Goal: Find specific page/section: Find specific page/section

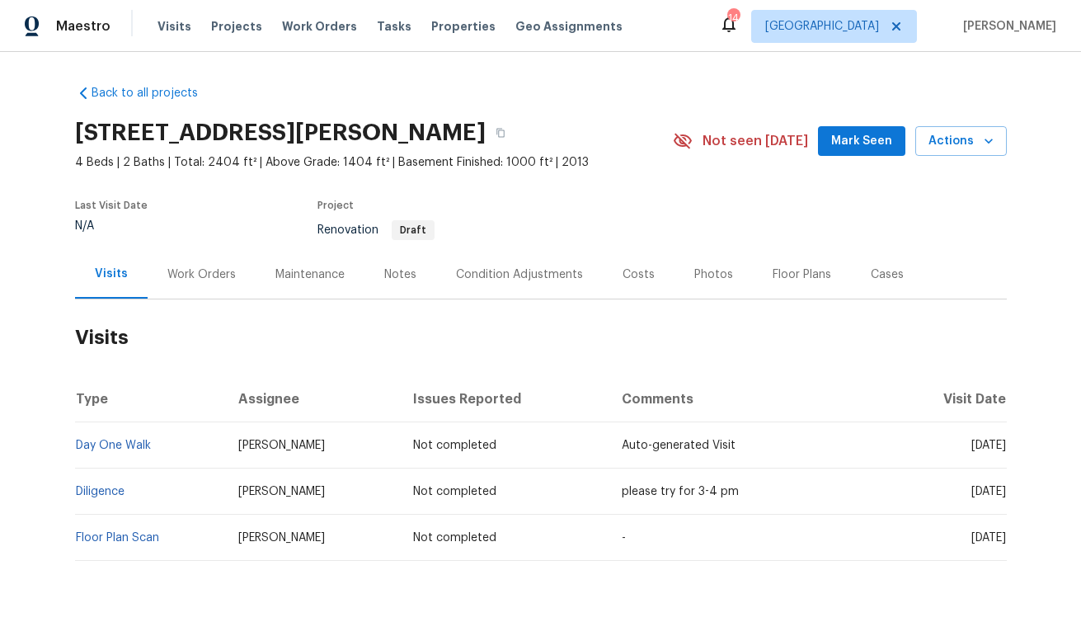
scroll to position [51, 0]
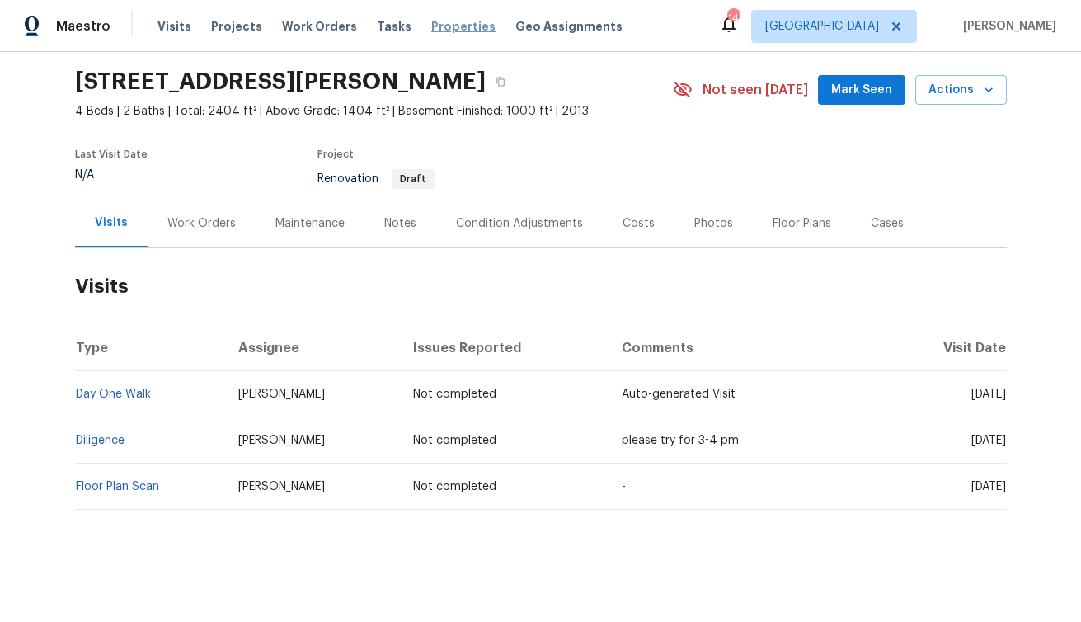
click at [437, 29] on span "Properties" at bounding box center [463, 26] width 64 height 16
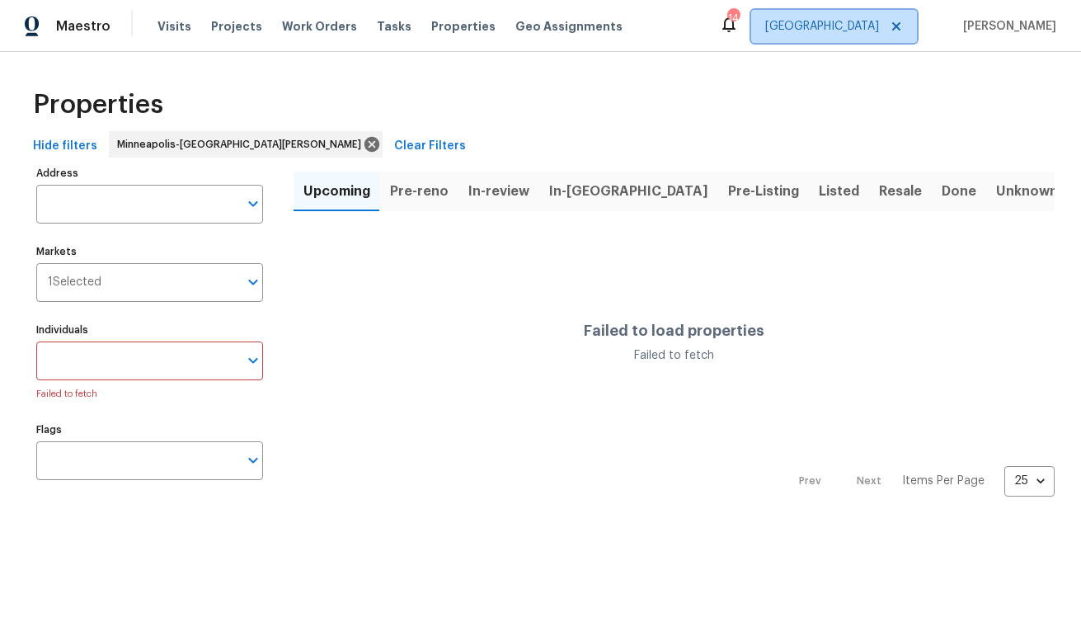
click at [872, 26] on span "[GEOGRAPHIC_DATA]" at bounding box center [822, 26] width 114 height 16
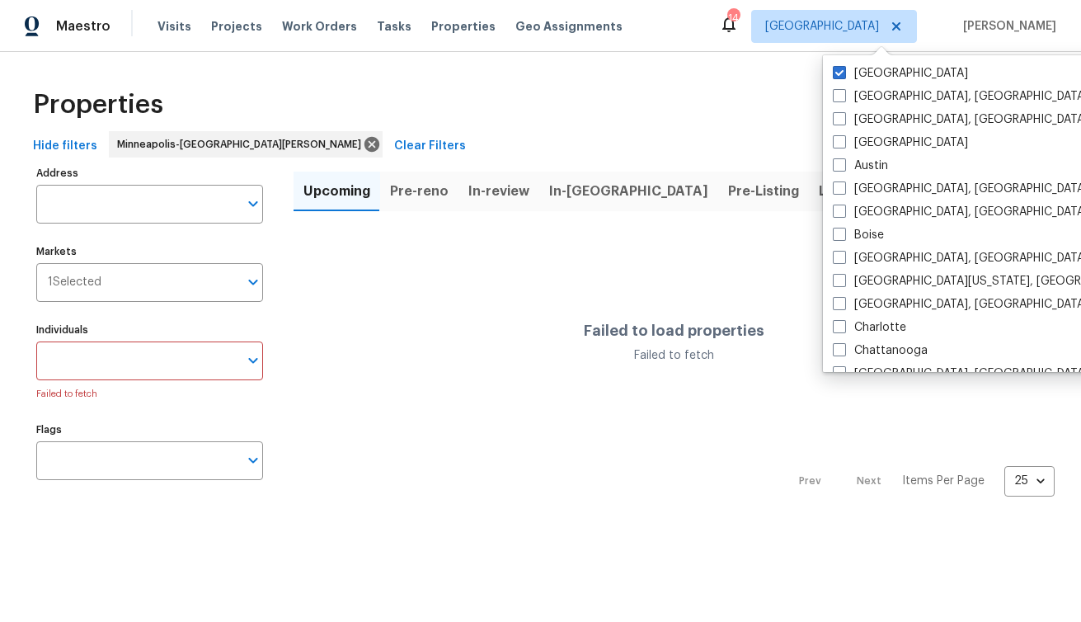
scroll to position [1105, 0]
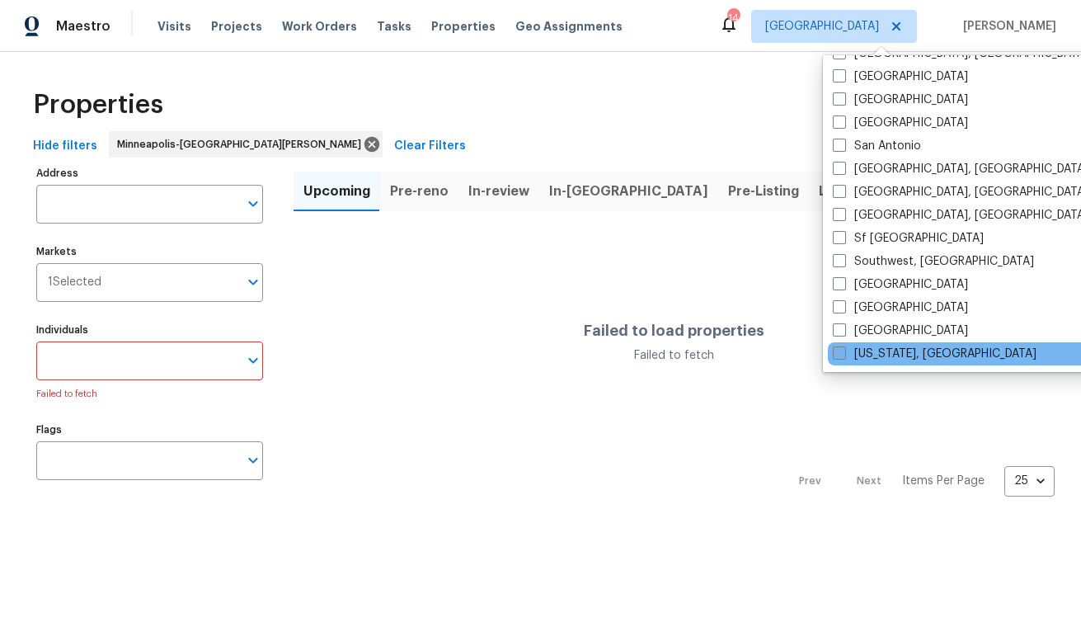
click at [844, 355] on span at bounding box center [839, 352] width 13 height 13
click at [844, 355] on input "[US_STATE], [GEOGRAPHIC_DATA]" at bounding box center [838, 351] width 11 height 11
checkbox input "true"
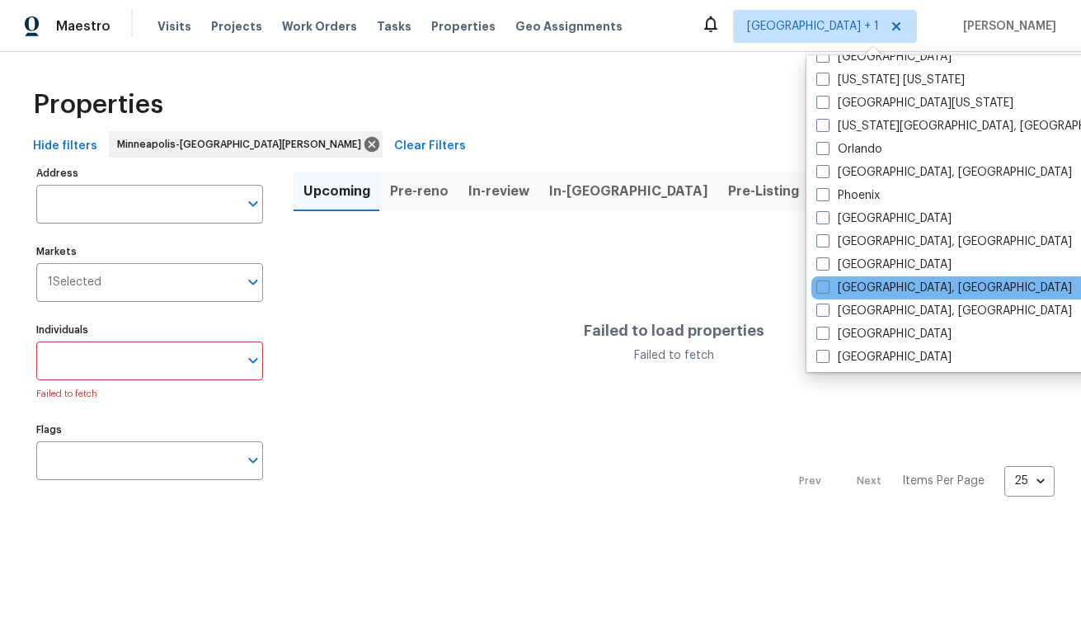
scroll to position [856, 0]
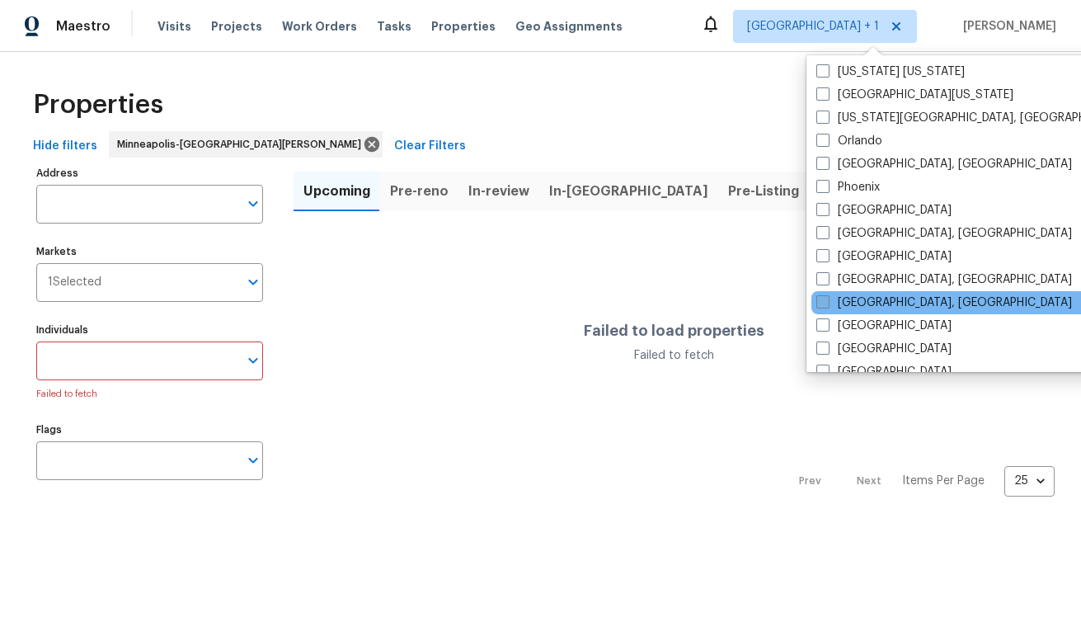
click at [821, 303] on span at bounding box center [822, 301] width 13 height 13
click at [821, 303] on input "[GEOGRAPHIC_DATA], [GEOGRAPHIC_DATA]" at bounding box center [821, 299] width 11 height 11
checkbox input "true"
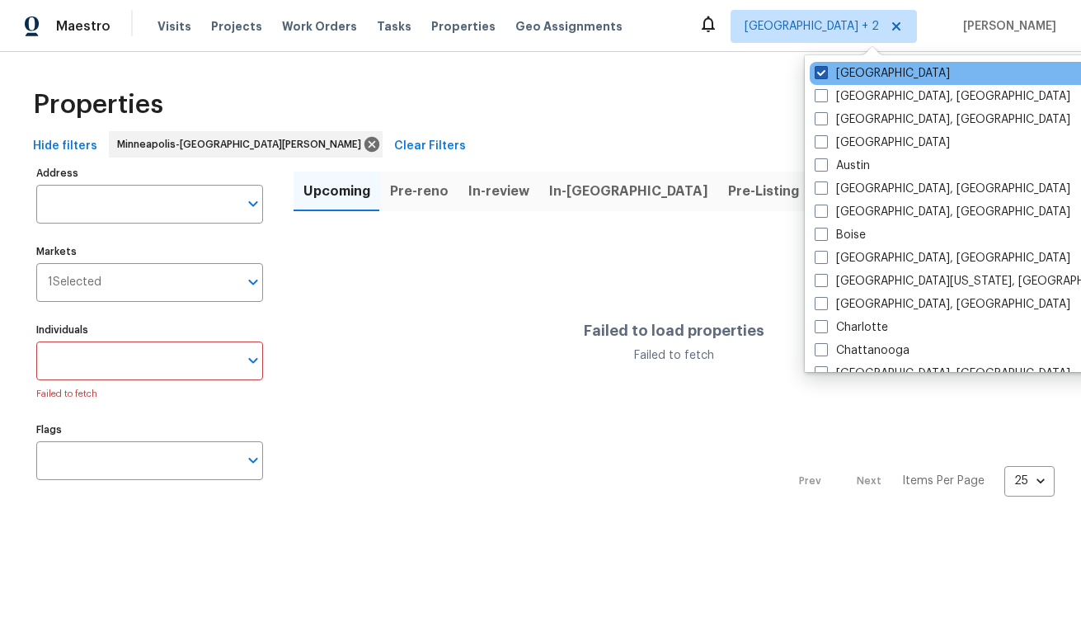
click at [821, 74] on span at bounding box center [821, 72] width 13 height 13
click at [821, 74] on input "[GEOGRAPHIC_DATA]" at bounding box center [820, 70] width 11 height 11
checkbox input "false"
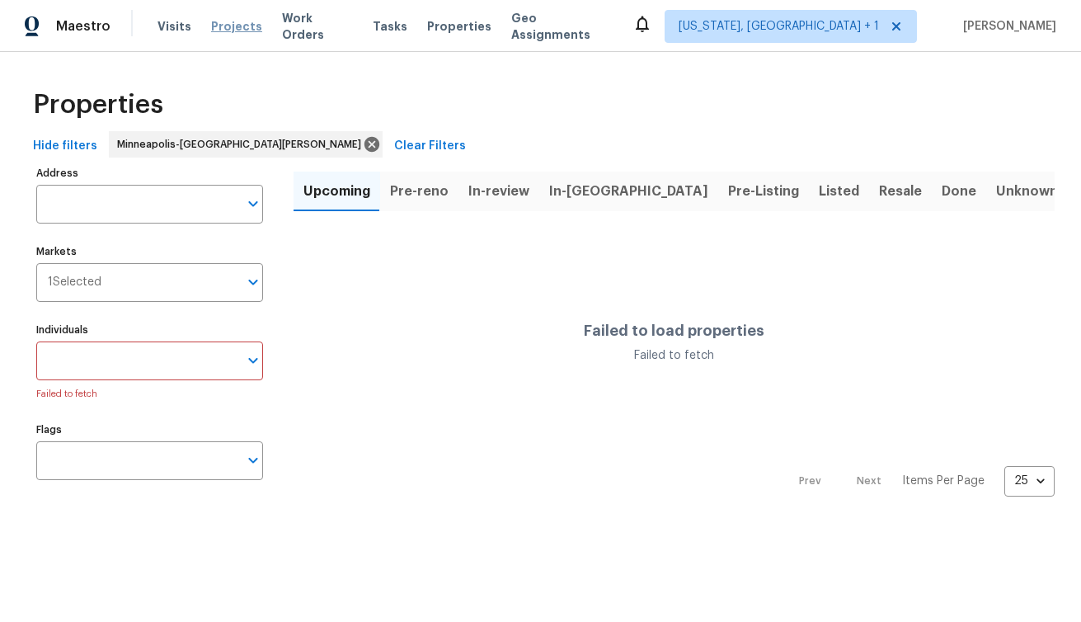
click at [236, 23] on span "Projects" at bounding box center [236, 26] width 51 height 16
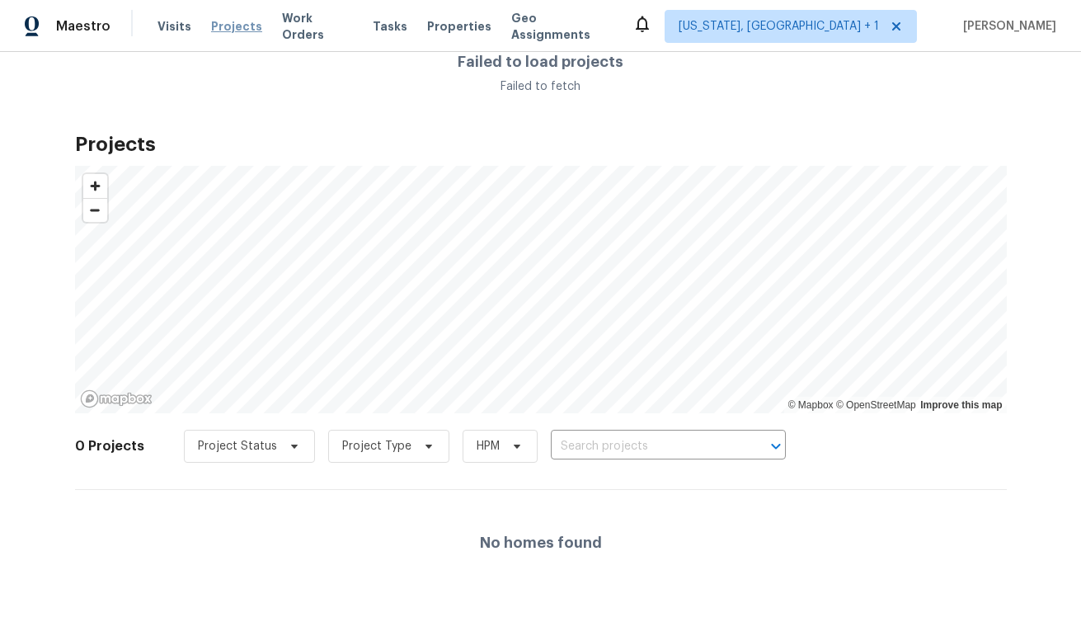
click at [236, 28] on span "Projects" at bounding box center [236, 26] width 51 height 16
click at [453, 27] on span "Properties" at bounding box center [459, 26] width 64 height 16
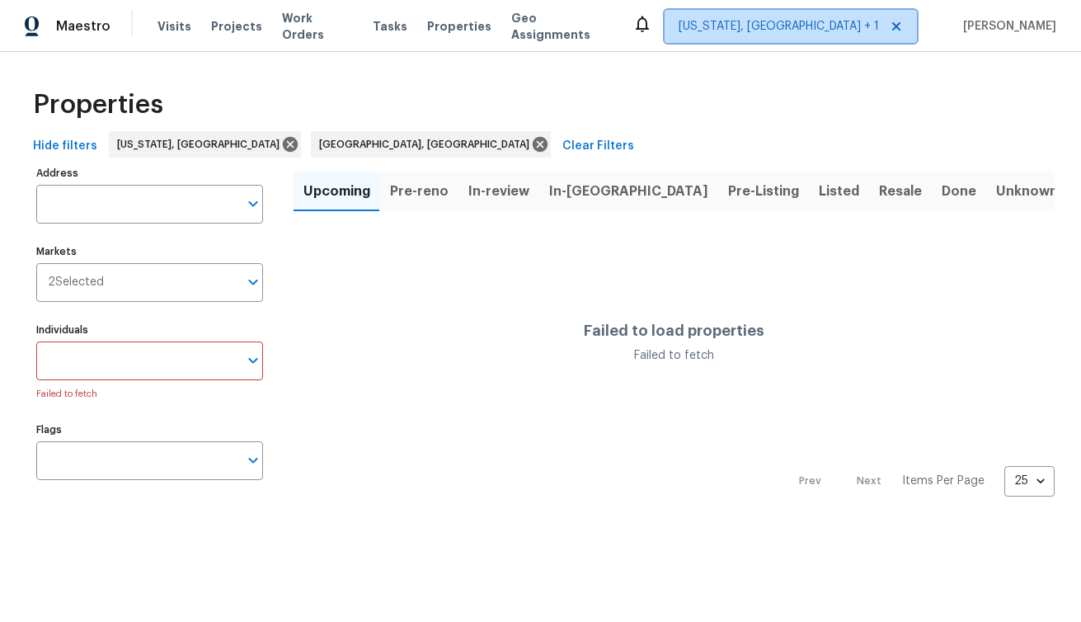
click at [900, 28] on icon at bounding box center [896, 26] width 8 height 8
click at [903, 28] on icon at bounding box center [896, 26] width 13 height 13
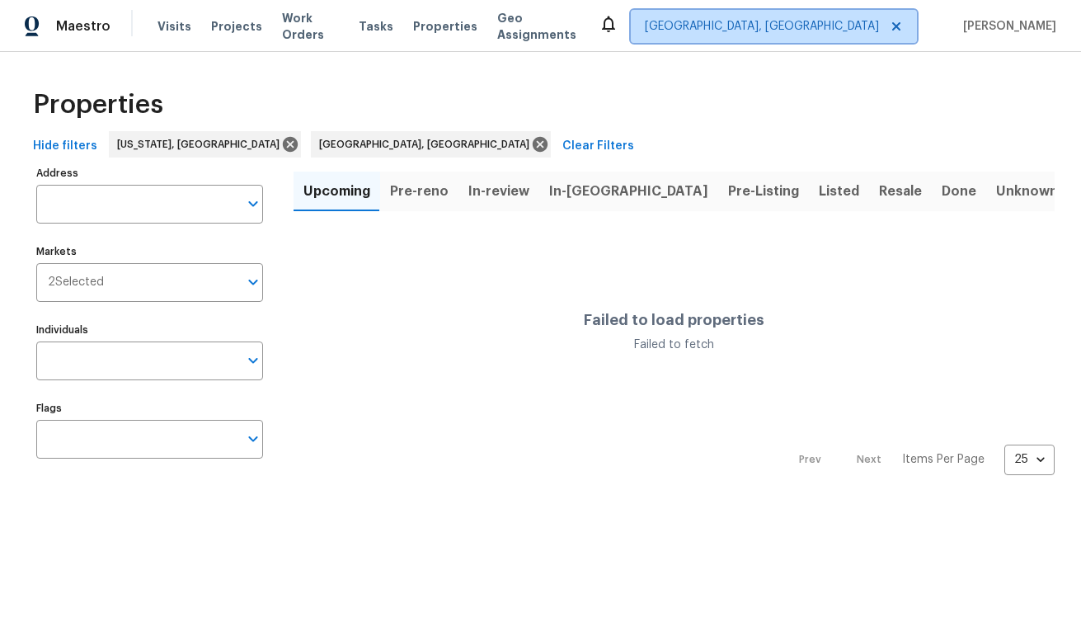
click at [863, 25] on span "[GEOGRAPHIC_DATA], [GEOGRAPHIC_DATA]" at bounding box center [762, 26] width 234 height 16
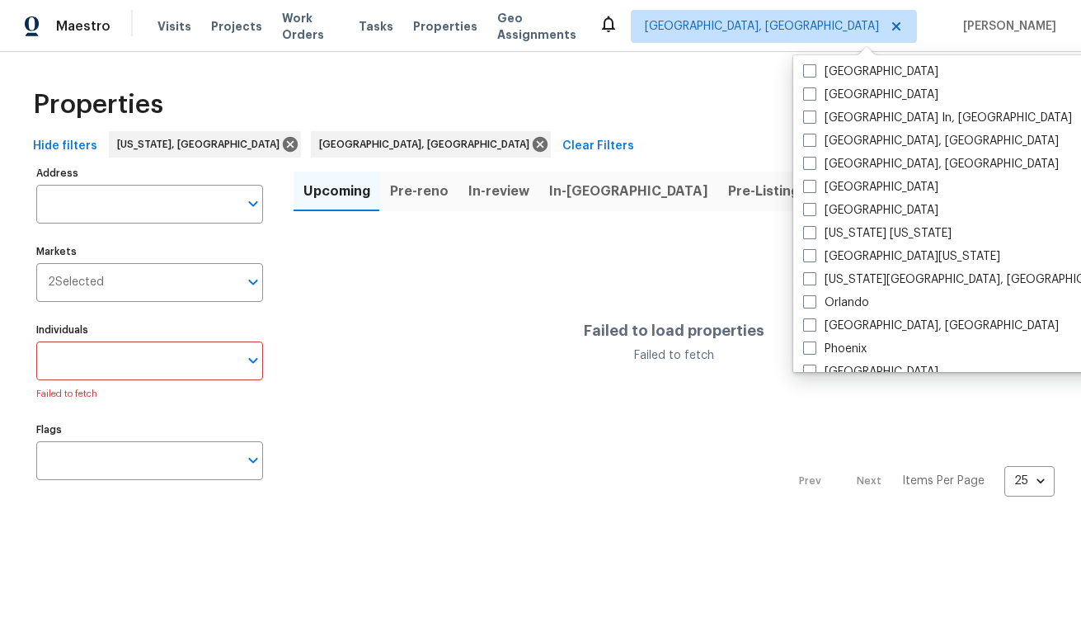
scroll to position [1105, 0]
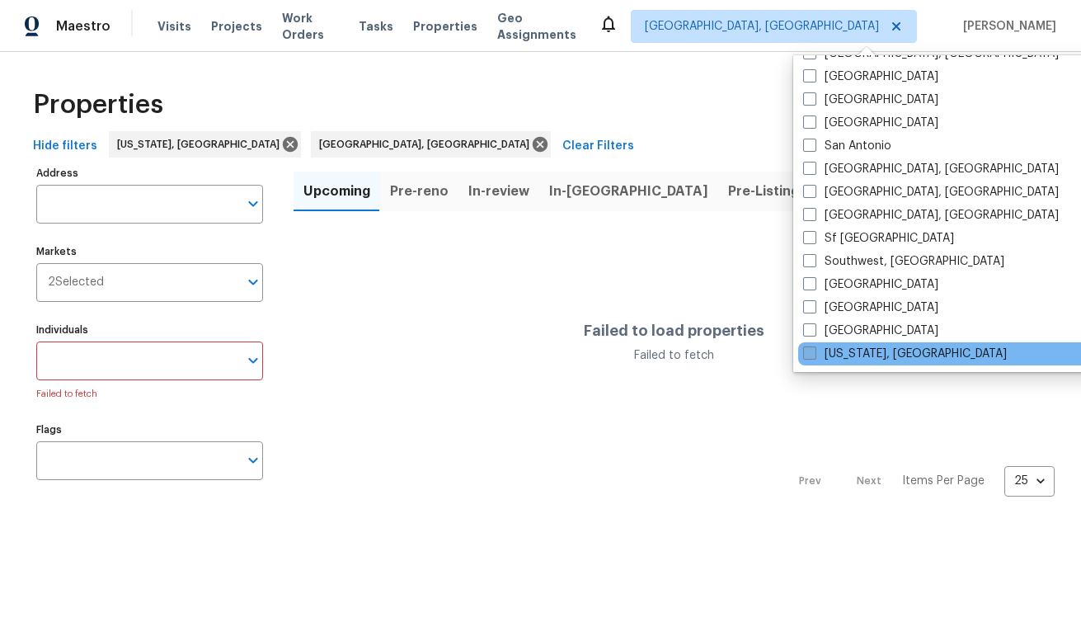
click at [811, 355] on span at bounding box center [809, 352] width 13 height 13
click at [811, 355] on input "[US_STATE], [GEOGRAPHIC_DATA]" at bounding box center [808, 351] width 11 height 11
checkbox input "true"
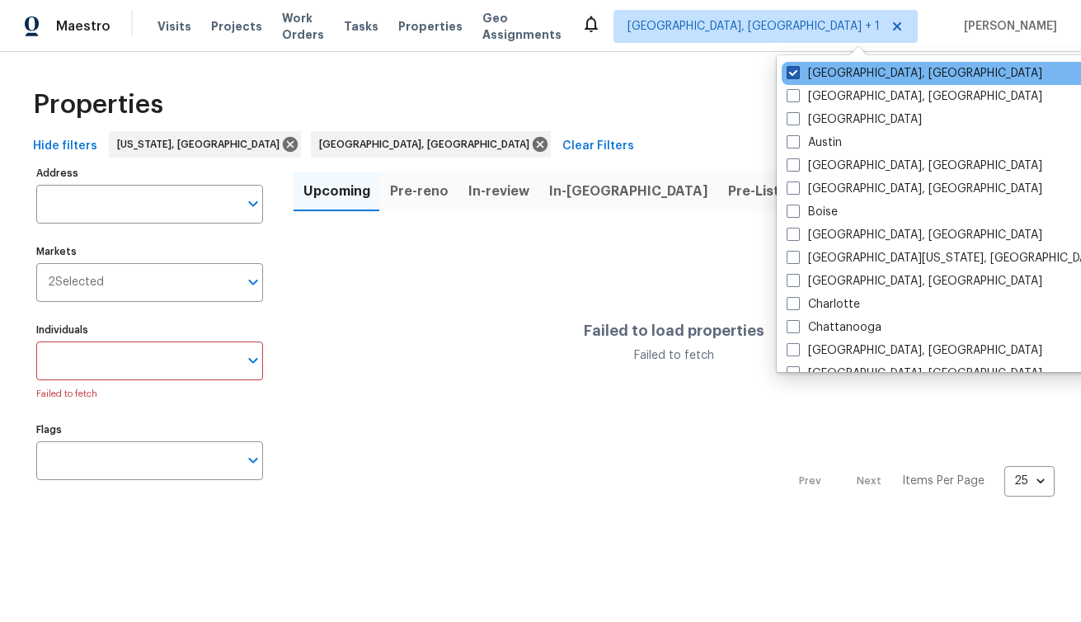
click at [795, 69] on span at bounding box center [793, 72] width 13 height 13
click at [795, 69] on input "[GEOGRAPHIC_DATA], [GEOGRAPHIC_DATA]" at bounding box center [792, 70] width 11 height 11
checkbox input "false"
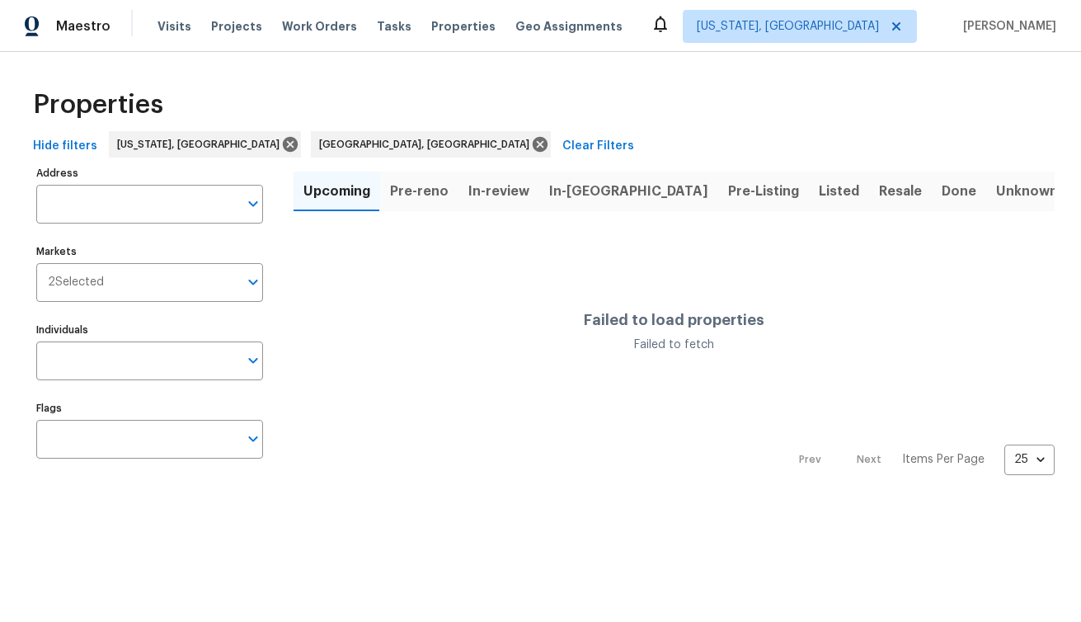
drag, startPoint x: 644, startPoint y: 106, endPoint x: 586, endPoint y: 87, distance: 60.5
click at [644, 106] on div "Properties" at bounding box center [540, 104] width 1028 height 53
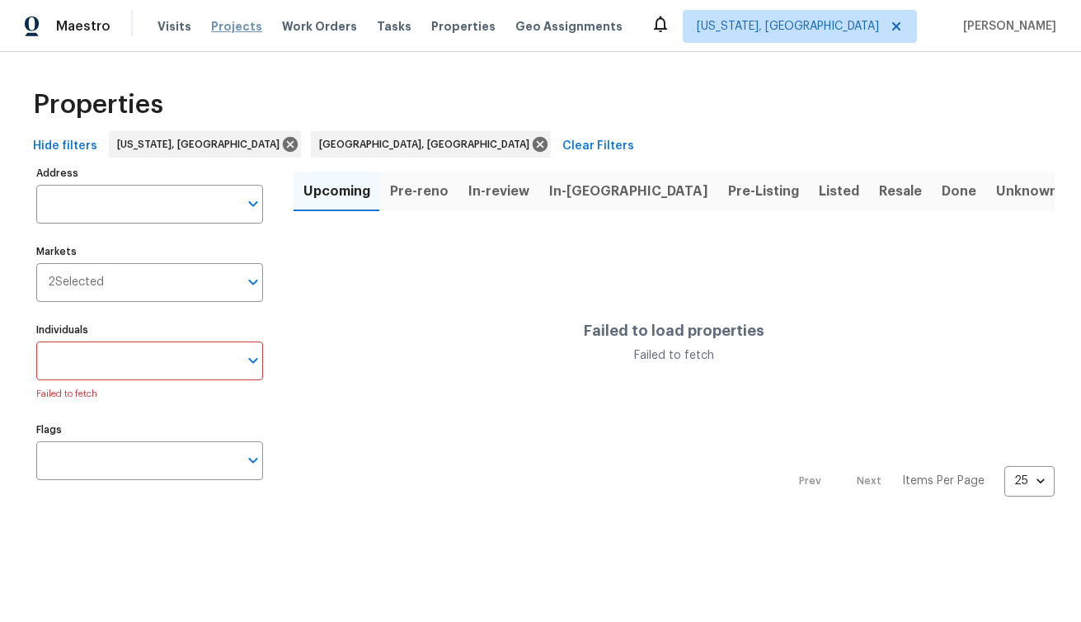
click at [234, 26] on span "Projects" at bounding box center [236, 26] width 51 height 16
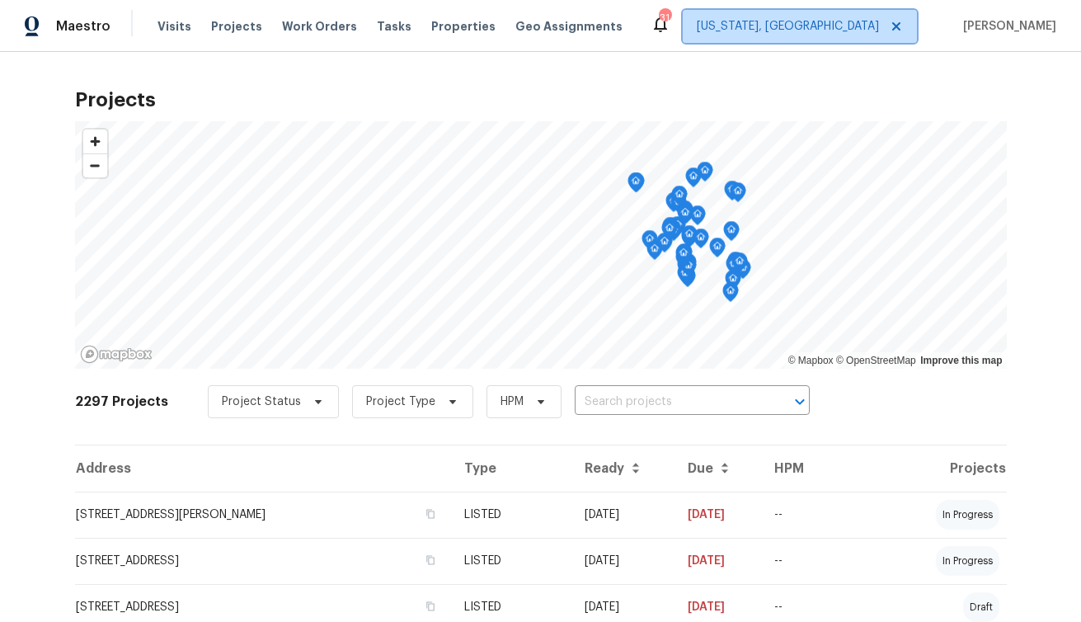
click at [879, 26] on span "[US_STATE], [GEOGRAPHIC_DATA]" at bounding box center [788, 26] width 182 height 16
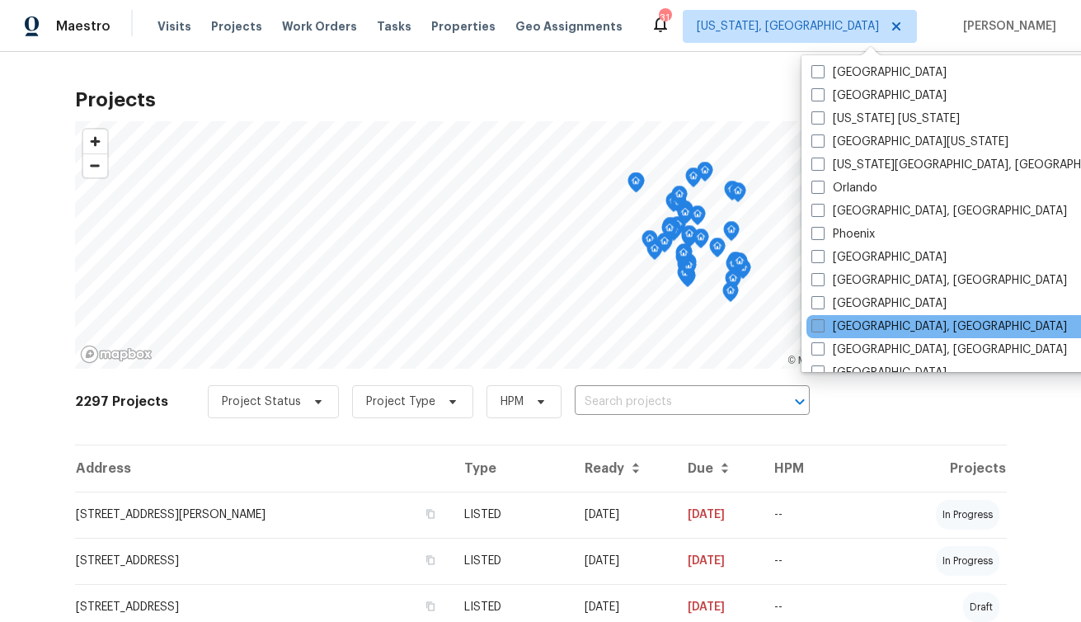
scroll to position [863, 0]
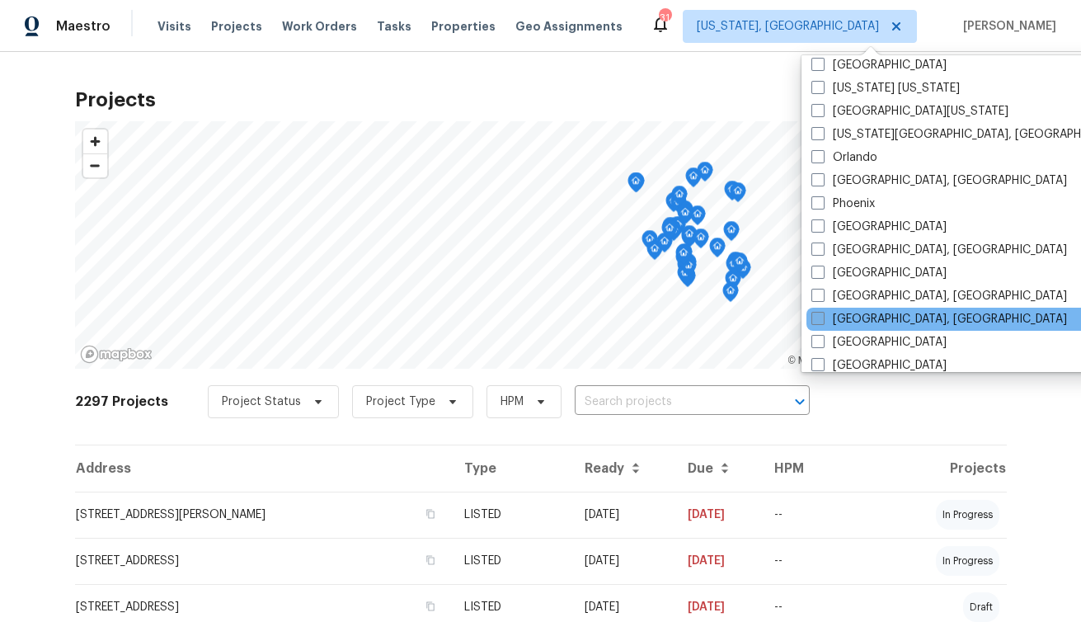
click at [817, 318] on span at bounding box center [817, 318] width 13 height 13
click at [817, 318] on input "[GEOGRAPHIC_DATA], [GEOGRAPHIC_DATA]" at bounding box center [816, 316] width 11 height 11
checkbox input "true"
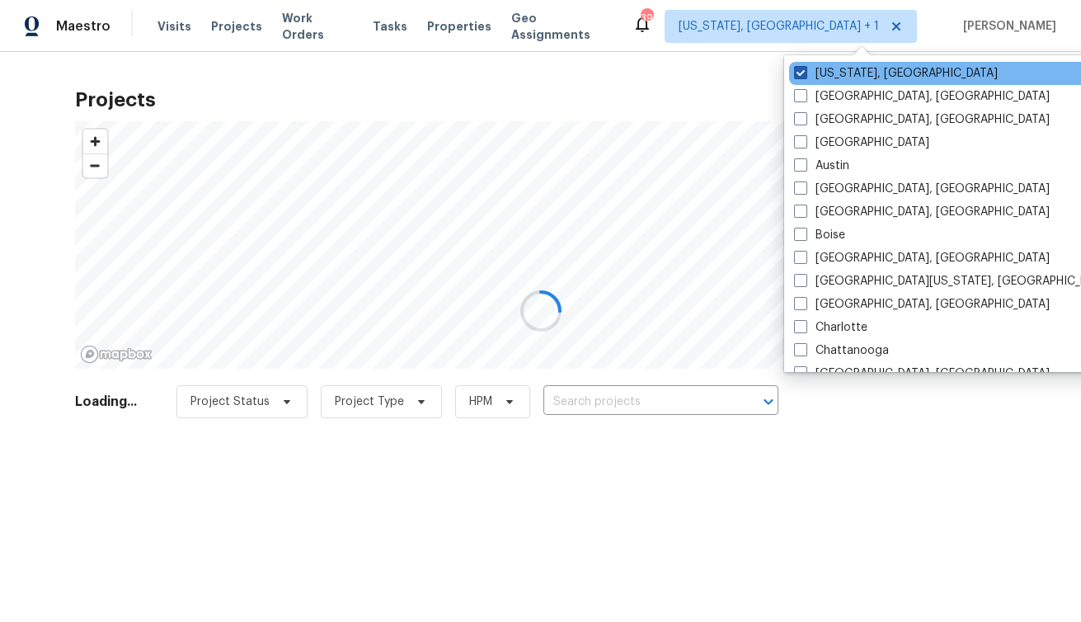
click at [799, 70] on span at bounding box center [800, 72] width 13 height 13
click at [799, 70] on input "[US_STATE], [GEOGRAPHIC_DATA]" at bounding box center [799, 70] width 11 height 11
checkbox input "false"
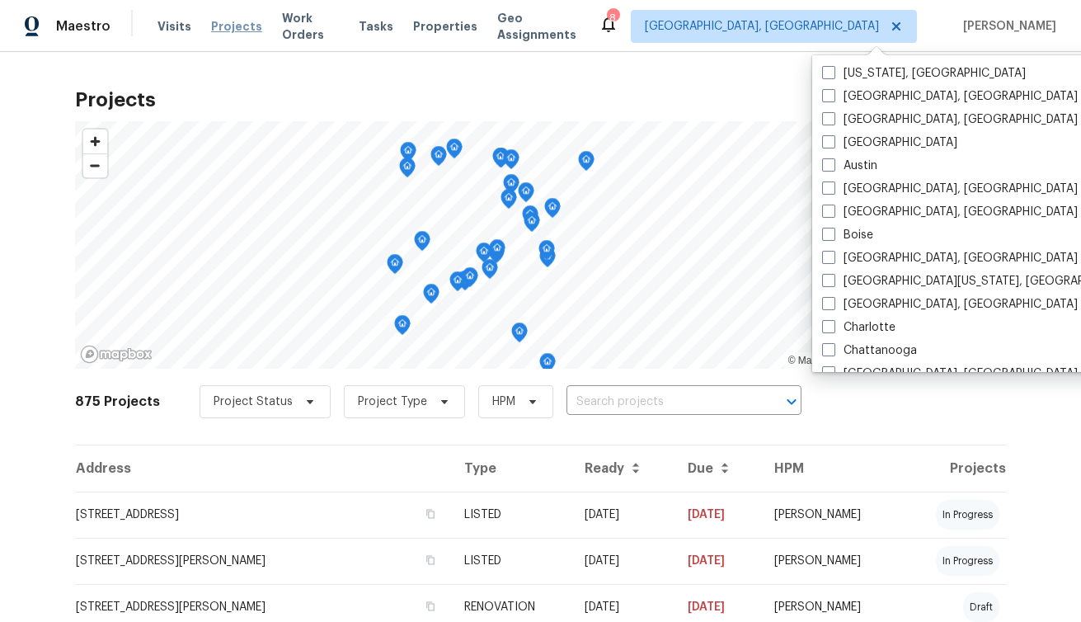
click at [232, 24] on span "Projects" at bounding box center [236, 26] width 51 height 16
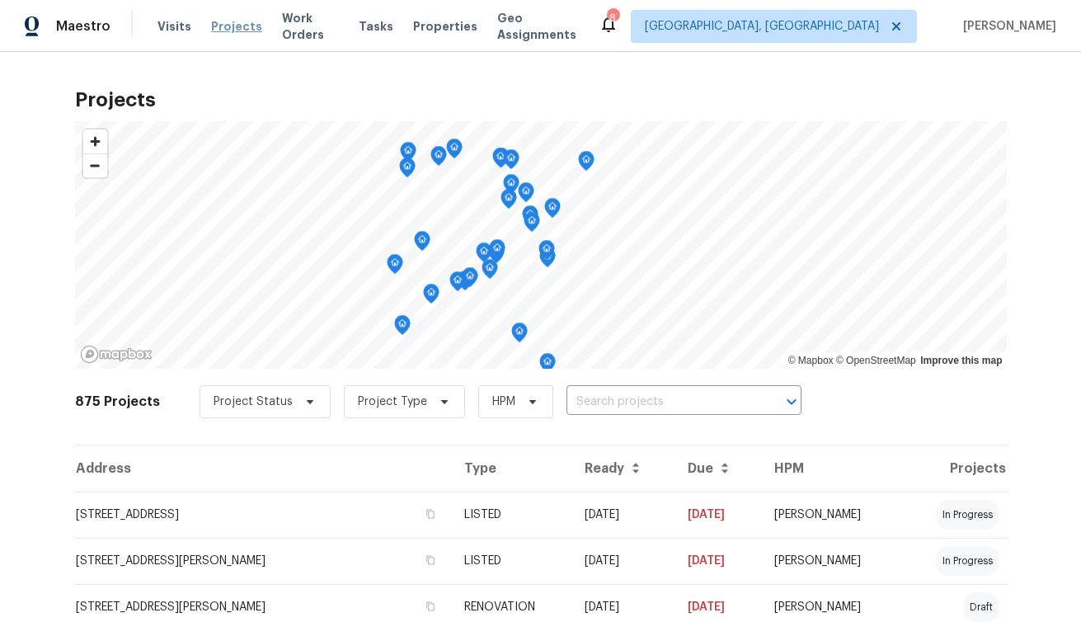
click at [233, 27] on span "Projects" at bounding box center [236, 26] width 51 height 16
